Goal: Task Accomplishment & Management: Complete application form

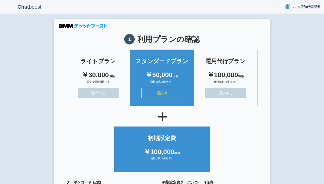
scroll to position [46, 0]
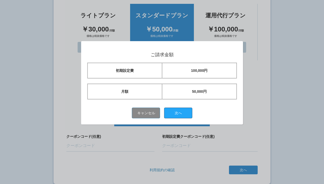
click at [180, 113] on button "次へ" at bounding box center [178, 113] width 28 height 11
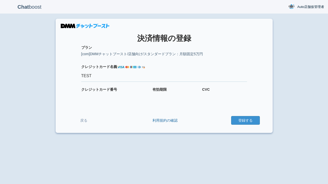
type input "TEST"
click at [245, 121] on button "登録する" at bounding box center [245, 120] width 29 height 9
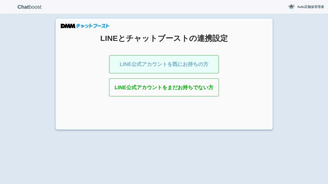
click at [180, 66] on link "LINE公式アカウントを既にお持ちの方" at bounding box center [164, 64] width 110 height 18
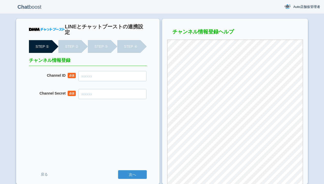
click at [114, 72] on input "Channel ID" at bounding box center [112, 76] width 68 height 10
paste input "2007946695-q5gdnBWd"
drag, startPoint x: 127, startPoint y: 71, endPoint x: 66, endPoint y: 63, distance: 61.7
click at [66, 63] on div "LINEとチャットブーストの連携設定 STEP ① STEP ② STEP ③ STEP ④ チャンネル情報登録 Channel ID 必須 20079466…" at bounding box center [87, 102] width 143 height 166
paste input "3"
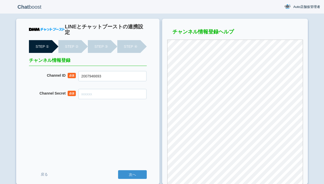
type input "2007946693"
click at [94, 89] on input "Channel Secret" at bounding box center [112, 94] width 68 height 10
paste input "c4afc4502f9c173109f9f7b1a0700e67"
type input "c4afc4502f9c173109f9f7b1a0700e67"
click at [140, 176] on input "次へ" at bounding box center [132, 174] width 29 height 9
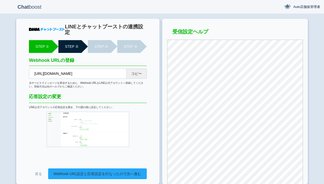
click at [111, 169] on link "Webhook URL設定と応答設定を行なったので次へ進む" at bounding box center [97, 174] width 99 height 11
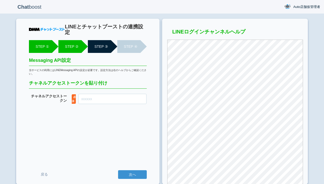
click at [130, 94] on input "チャネル アクセストークン" at bounding box center [112, 99] width 68 height 10
paste input "93H7TvTfl8k7Tk6vpZP+sSZ13YVqw8h+3/Vr4nKSjXiX9w+sVida3aPBlc4UAspKWZa7l3LsWFM3cl+…"
type input "93H7TvTfl8k7Tk6vpZP+sSZ13YVqw8h+3/Vr4nKSjXiX9w+sVida3aPBlc4UAspKWZa7l3LsWFM3cl+…"
click at [136, 176] on input "次へ" at bounding box center [132, 174] width 29 height 9
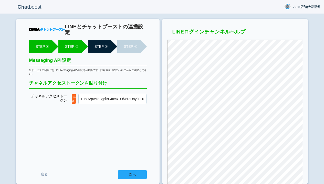
scroll to position [0, 0]
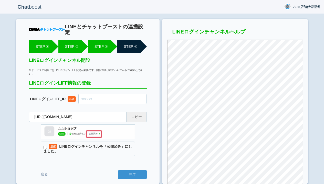
click at [105, 94] on input "text" at bounding box center [112, 99] width 68 height 10
click at [77, 142] on label "必須 LINEログインチャンネルを「公開済み」にしました。" at bounding box center [88, 149] width 94 height 15
click at [47, 146] on input "必須 LINEログインチャンネルを「公開済み」にしました。" at bounding box center [45, 147] width 3 height 3
checkbox input "true"
click at [129, 94] on input "text" at bounding box center [112, 99] width 68 height 10
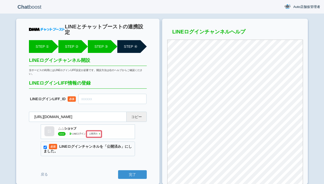
paste input "2007946695-q5gdnBWd"
type input "2007946695-q5gdnBWd"
click at [143, 174] on input "完了" at bounding box center [132, 174] width 29 height 9
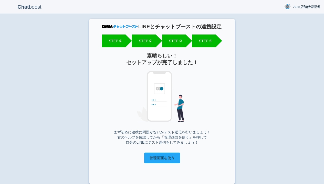
click at [153, 161] on input "管理画面を使う" at bounding box center [162, 158] width 36 height 11
